Goal: Task Accomplishment & Management: Manage account settings

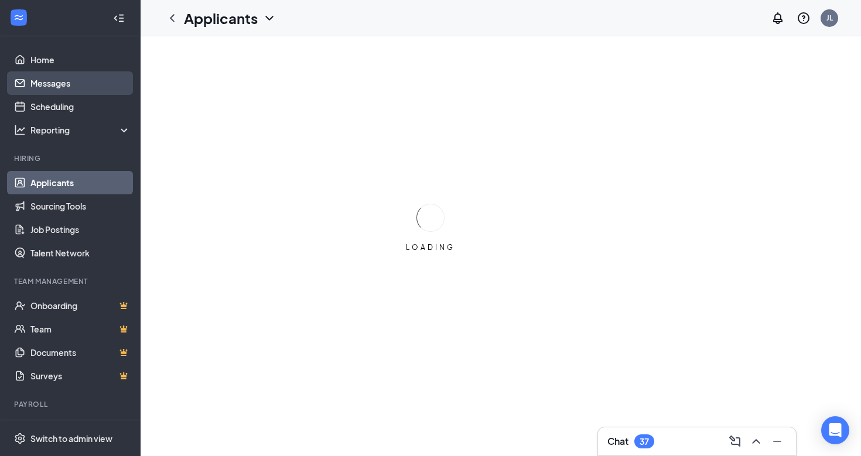
click at [54, 87] on link "Messages" at bounding box center [80, 82] width 100 height 23
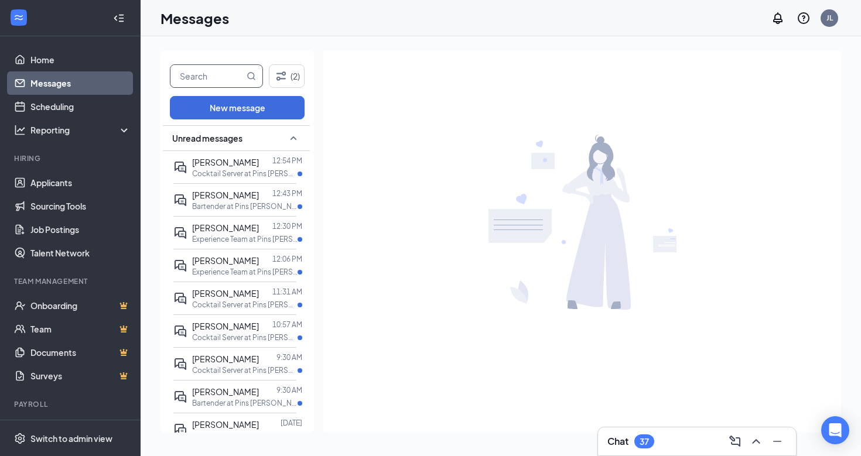
click at [215, 77] on input "text" at bounding box center [208, 76] width 74 height 22
type input "[PERSON_NAME]"
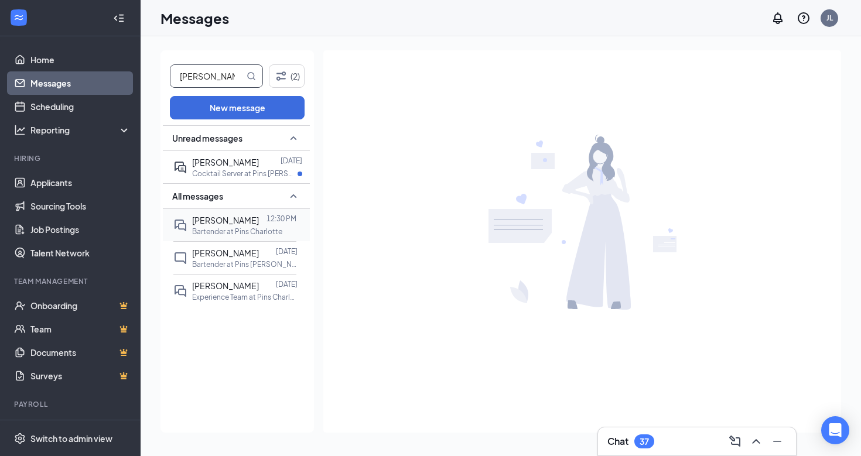
click at [237, 216] on span "[PERSON_NAME]" at bounding box center [225, 220] width 67 height 11
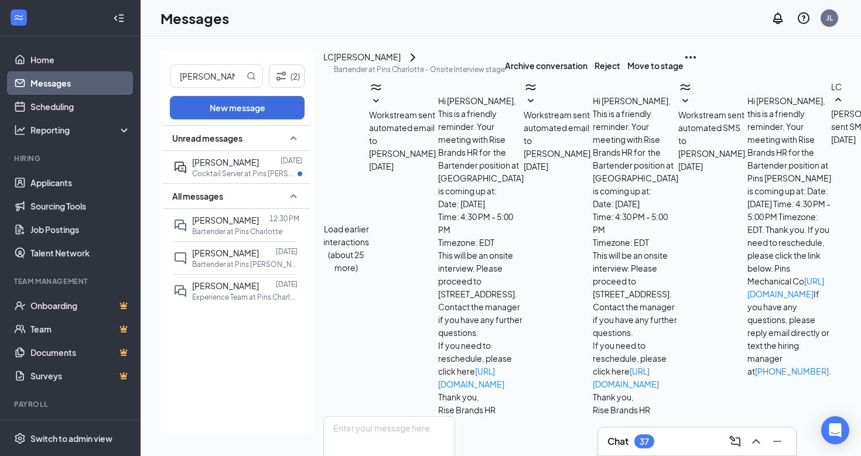
scroll to position [479, 0]
click at [455, 417] on textarea at bounding box center [389, 452] width 132 height 70
type textarea "I sent the link let me know if you have any trouble getting connected"
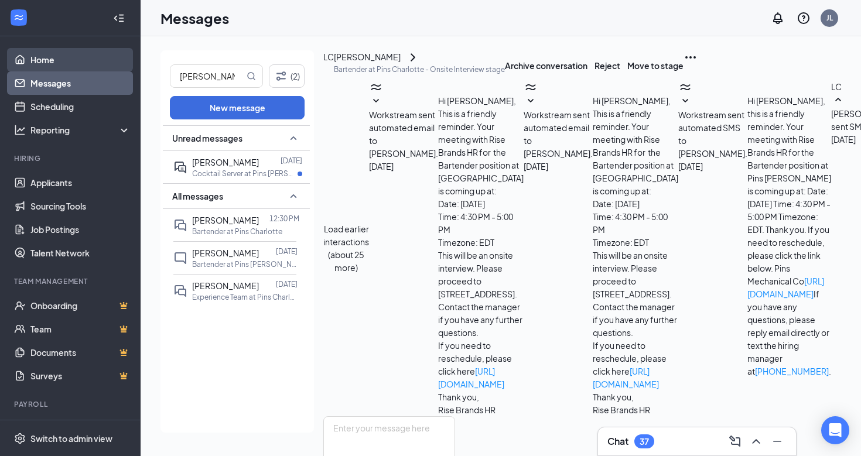
click at [35, 64] on link "Home" at bounding box center [80, 59] width 100 height 23
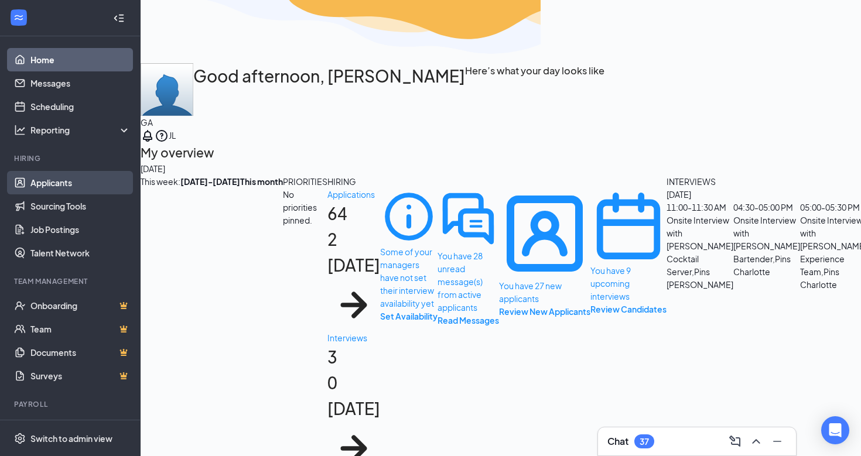
click at [62, 188] on link "Applicants" at bounding box center [80, 182] width 100 height 23
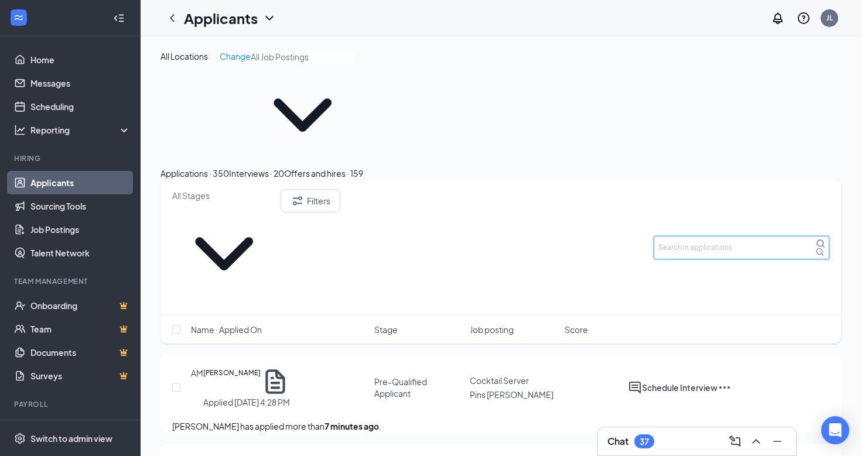
click at [727, 236] on input "text" at bounding box center [742, 247] width 176 height 23
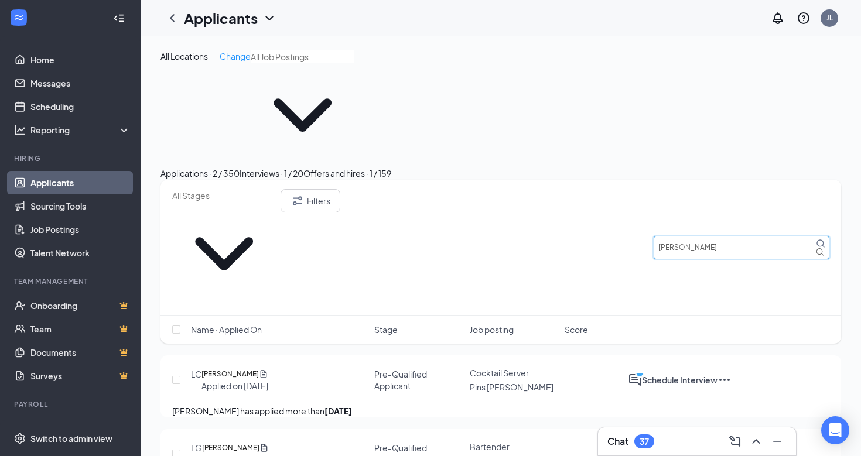
type input "[PERSON_NAME]"
click at [304, 167] on div "Interviews · 1 / 20" at bounding box center [272, 173] width 64 height 13
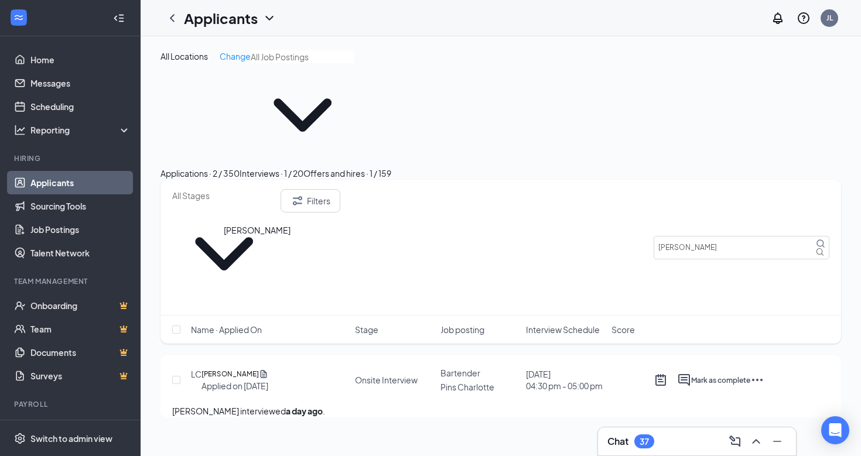
click at [248, 369] on h5 "[PERSON_NAME]" at bounding box center [230, 375] width 57 height 12
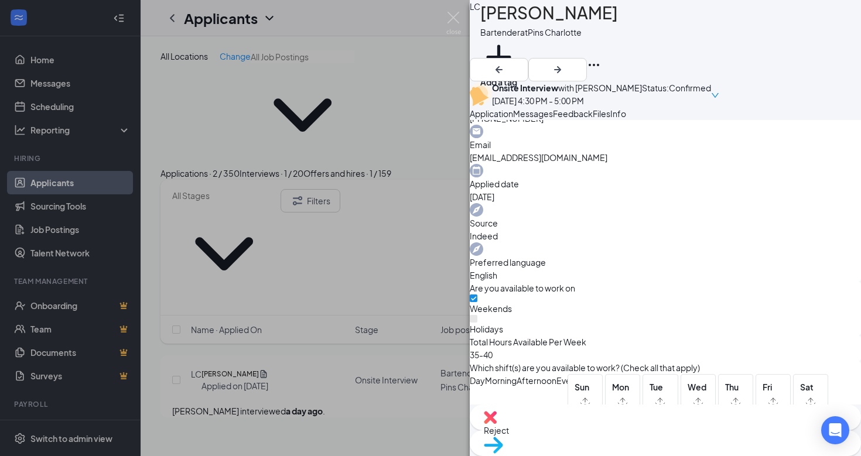
scroll to position [413, 0]
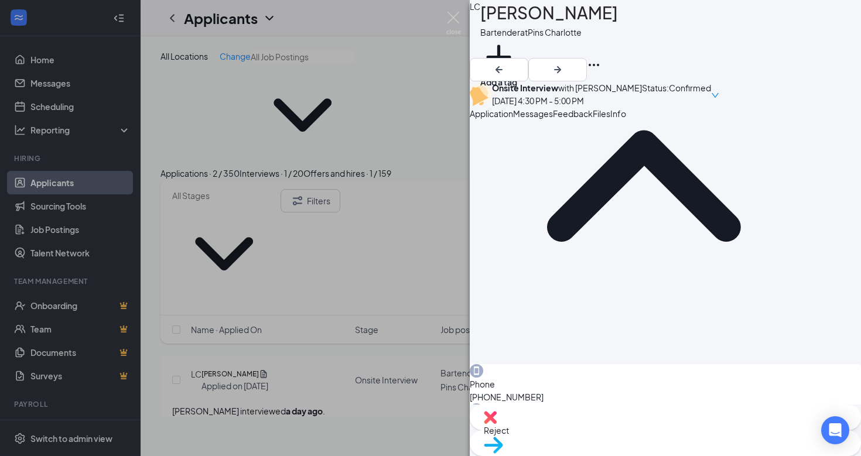
scroll to position [0, 0]
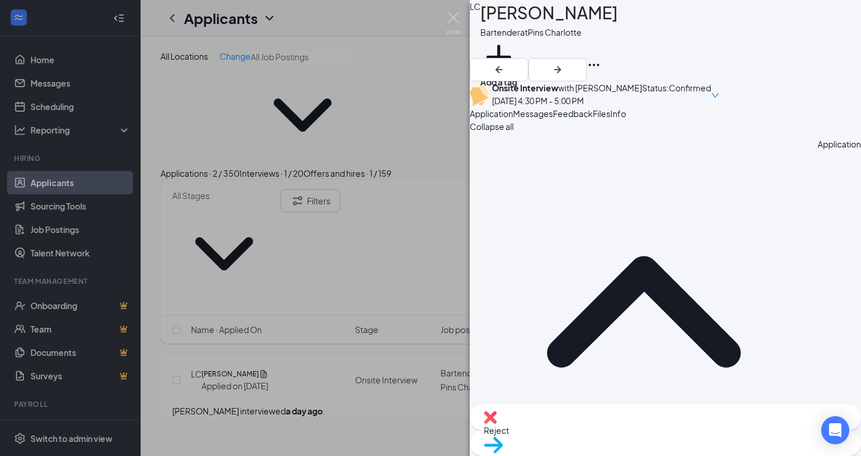
click at [601, 58] on icon "Ellipses" at bounding box center [594, 65] width 14 height 14
click at [738, 23] on div "LC [PERSON_NAME] at Pins Charlotte Add a tag" at bounding box center [665, 40] width 391 height 81
click at [426, 82] on div "LC [PERSON_NAME] at Pins Charlotte Add a tag Onsite Interview with [PERSON_NAME…" at bounding box center [430, 228] width 861 height 456
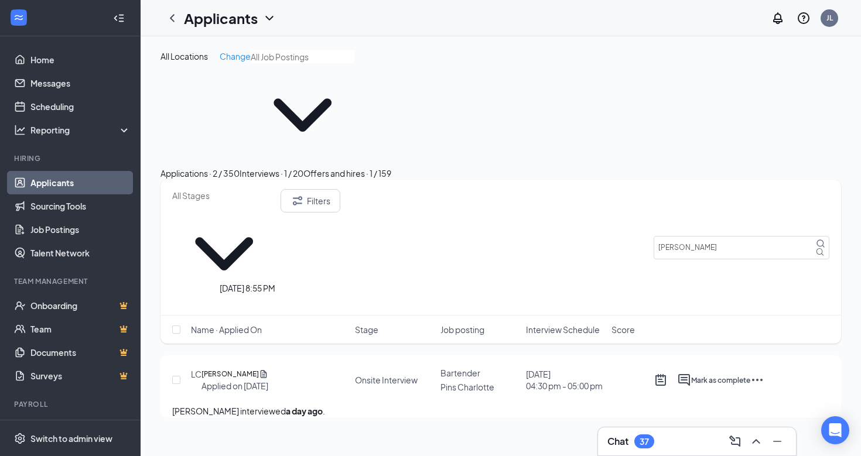
click at [259, 380] on div "Applied on [DATE]" at bounding box center [235, 386] width 67 height 12
click at [259, 369] on h5 "[PERSON_NAME]" at bounding box center [230, 375] width 57 height 12
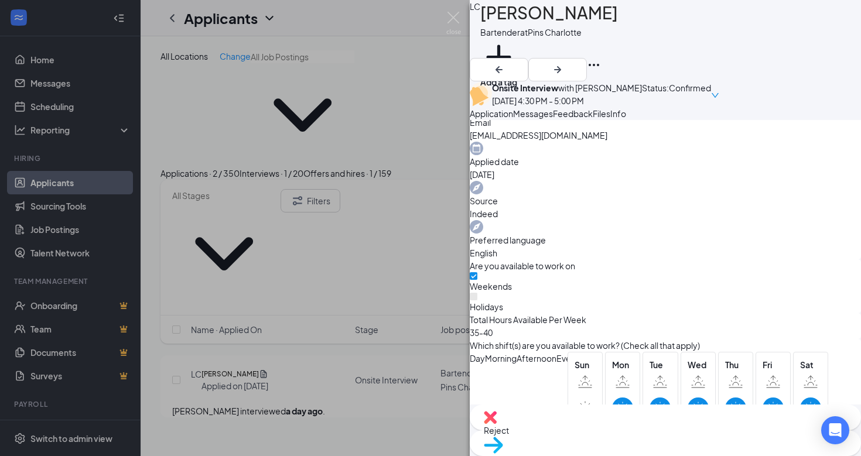
scroll to position [503, 0]
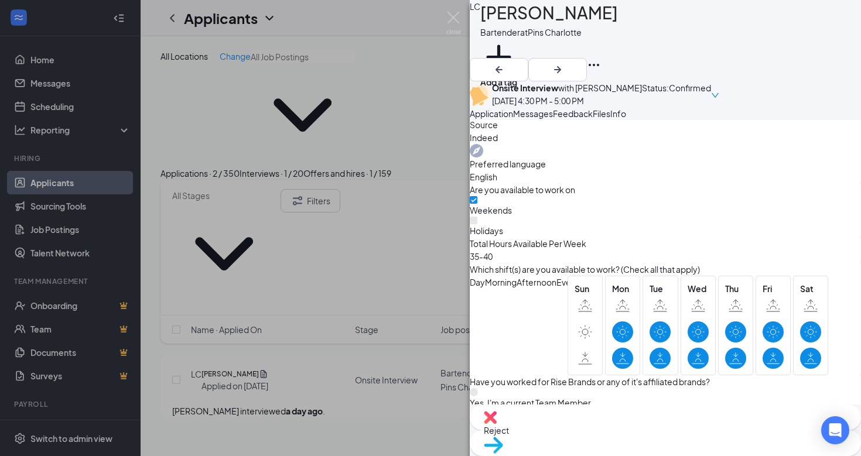
click at [539, 455] on span "Move to stage" at bounding box center [511, 460] width 54 height 11
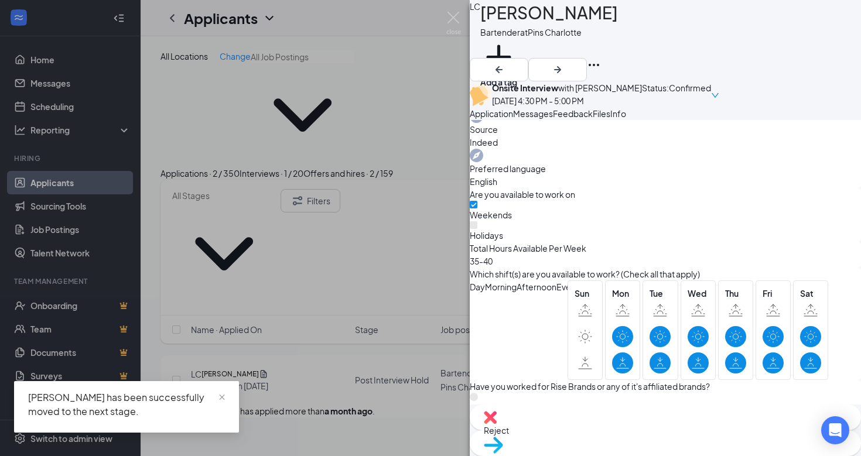
click at [403, 312] on div "LC [PERSON_NAME] at Pins Charlotte Add a tag Onsite Interview with [PERSON_NAME…" at bounding box center [430, 228] width 861 height 456
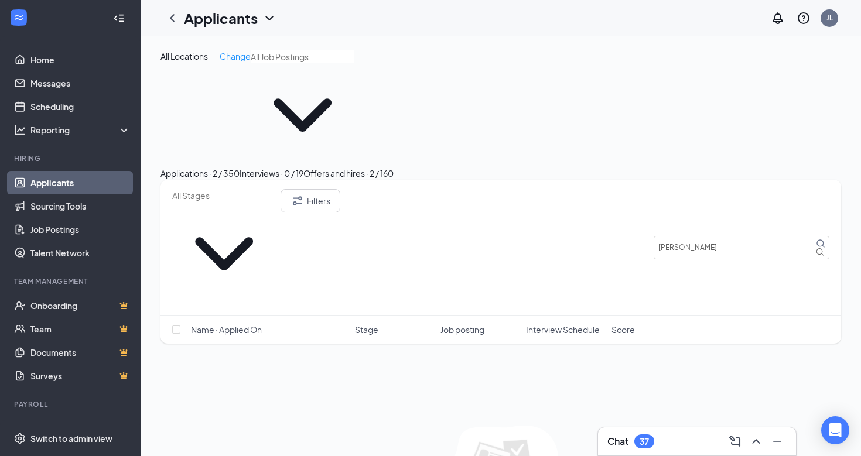
click at [304, 167] on div "Interviews · 0 / 19" at bounding box center [272, 173] width 64 height 13
click at [394, 167] on div "Offers and hires · 2 / 160" at bounding box center [349, 173] width 90 height 13
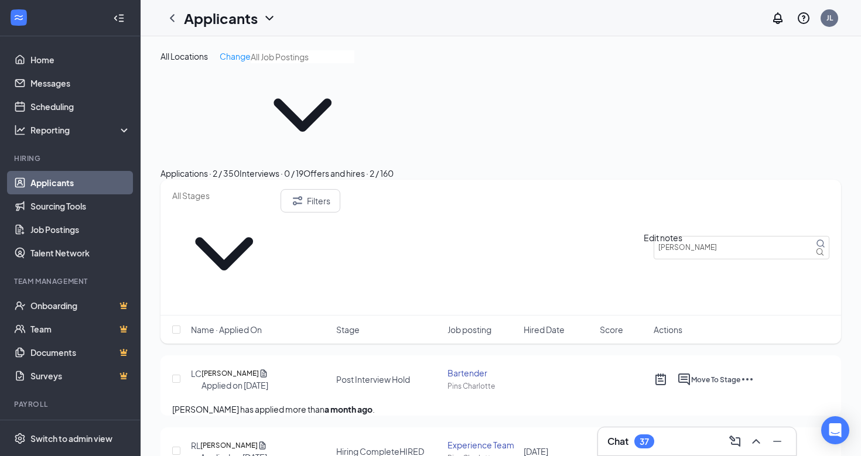
click at [666, 374] on icon "ActiveNote" at bounding box center [661, 380] width 11 height 12
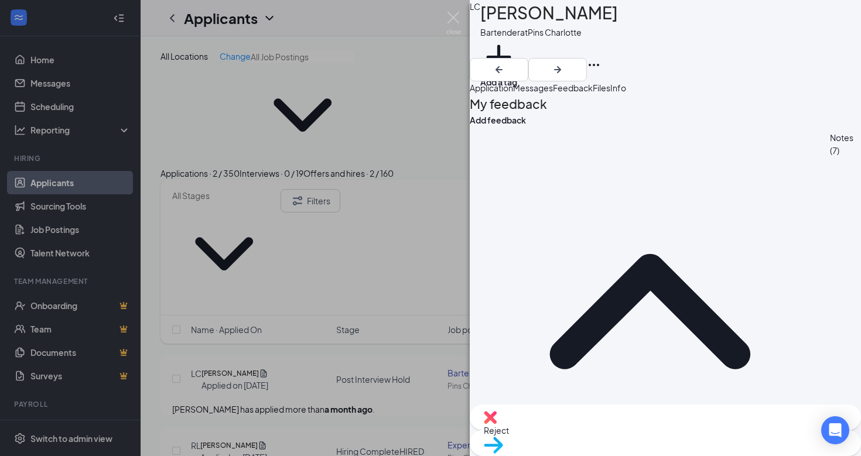
scroll to position [304, 0]
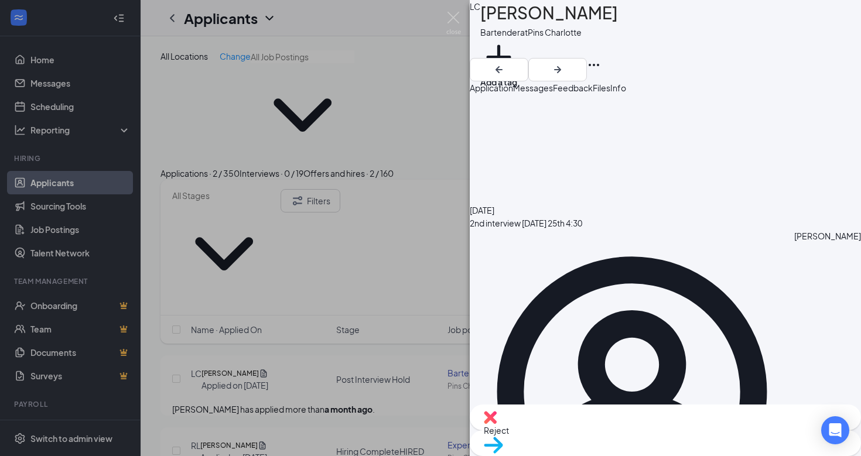
scroll to position [304, 0]
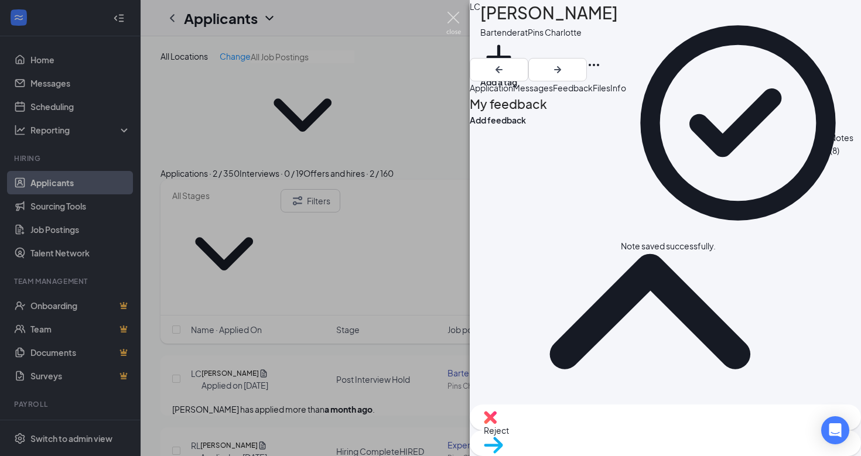
click at [455, 25] on img at bounding box center [454, 23] width 15 height 23
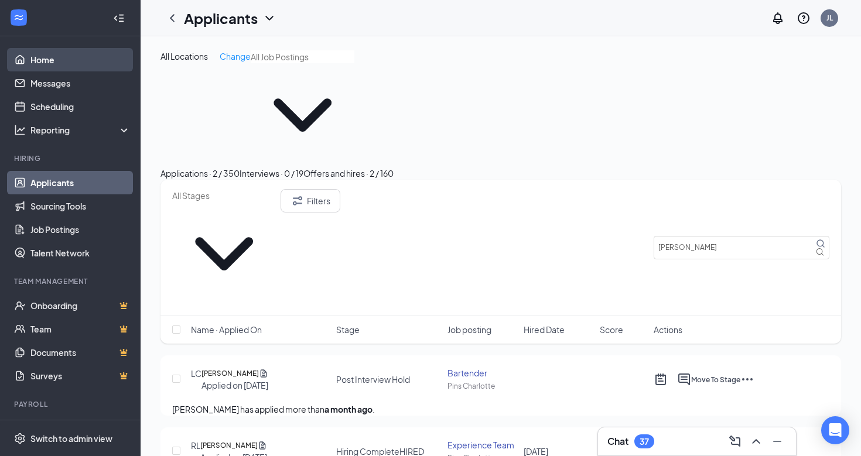
click at [70, 59] on link "Home" at bounding box center [80, 59] width 100 height 23
